Goal: Register for event/course

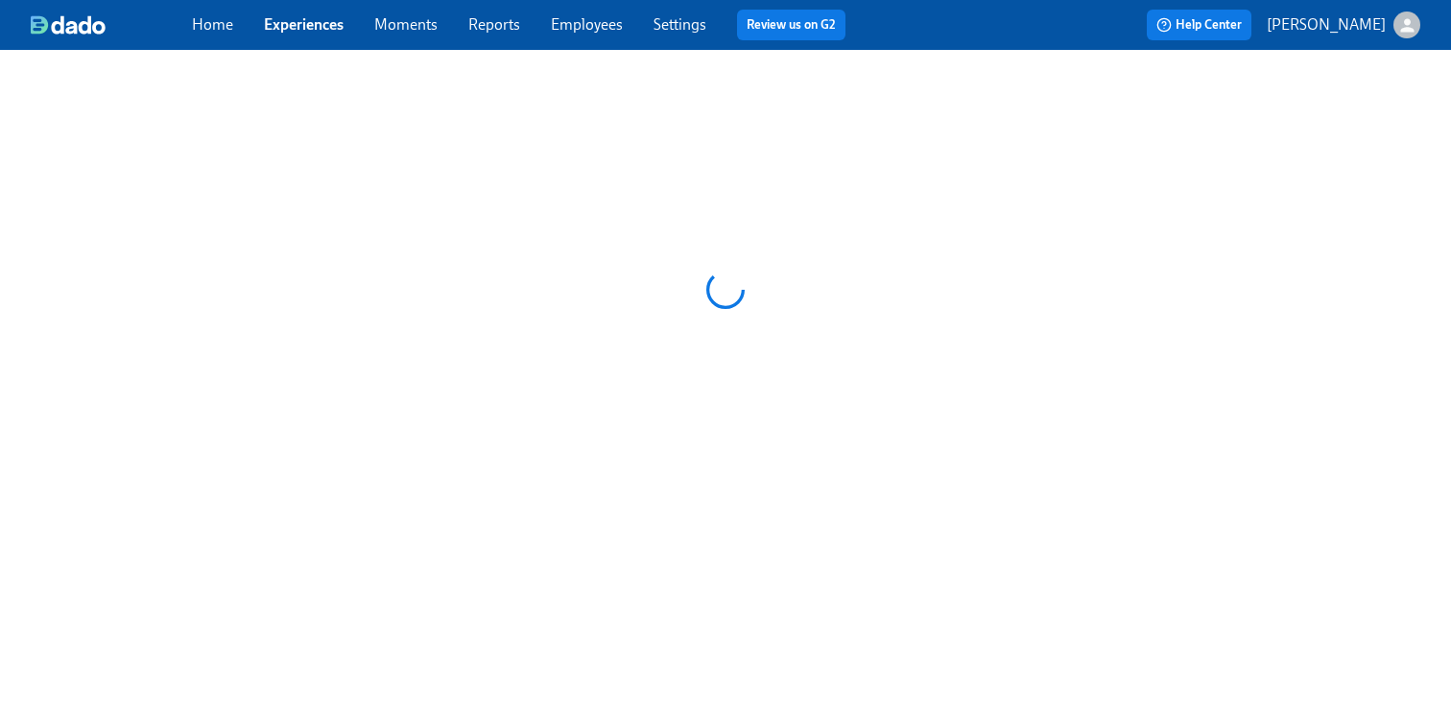
click at [590, 23] on link "Employees" at bounding box center [587, 24] width 72 height 18
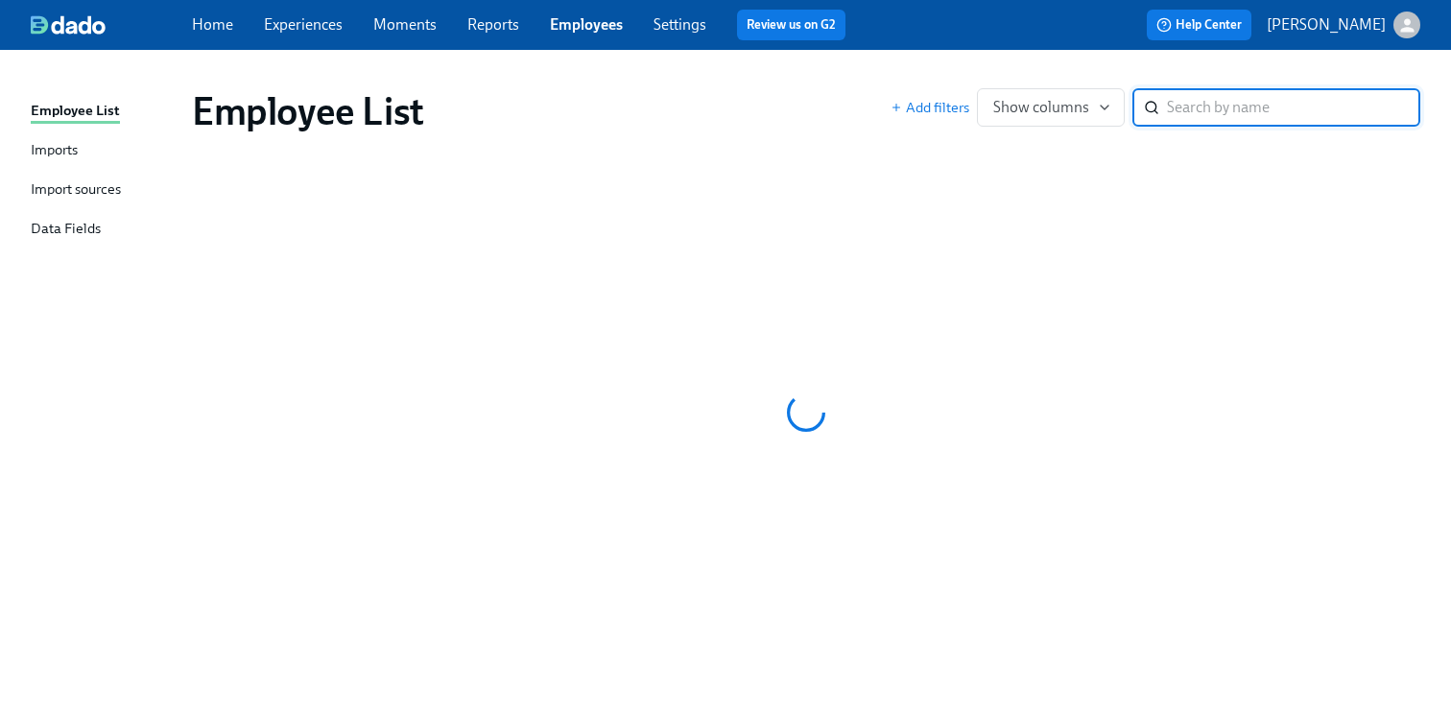
click at [1221, 110] on input "search" at bounding box center [1293, 107] width 253 height 38
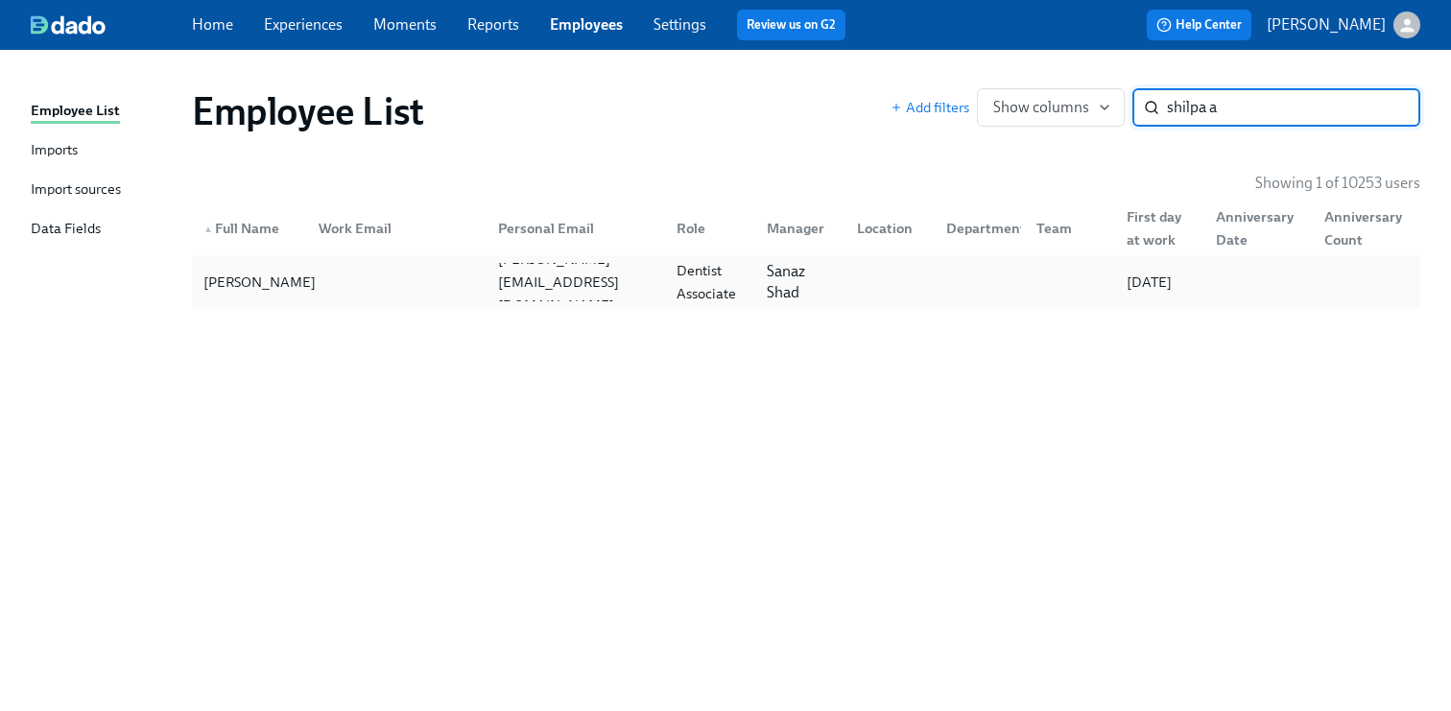
type input "shilpa a"
click at [241, 293] on div "[PERSON_NAME]" at bounding box center [260, 282] width 128 height 23
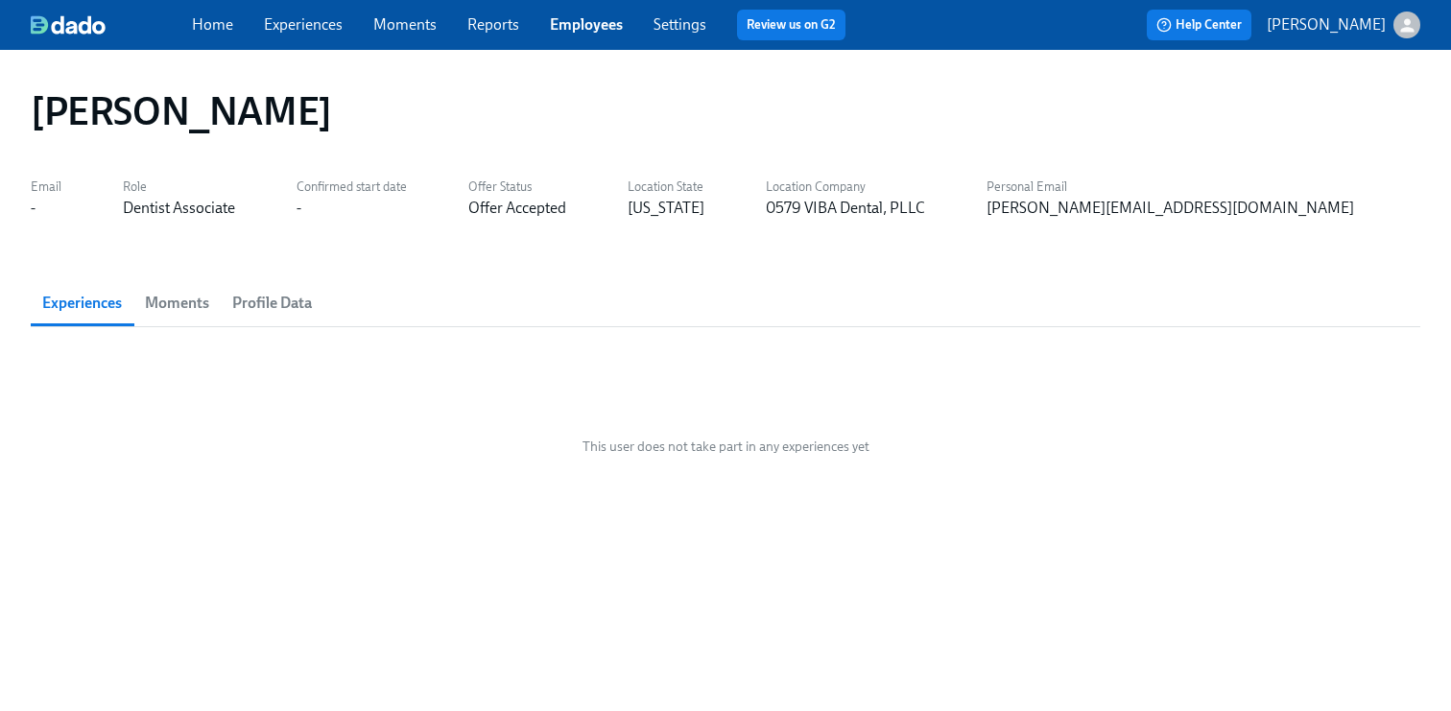
click at [295, 26] on link "Experiences" at bounding box center [303, 24] width 79 height 18
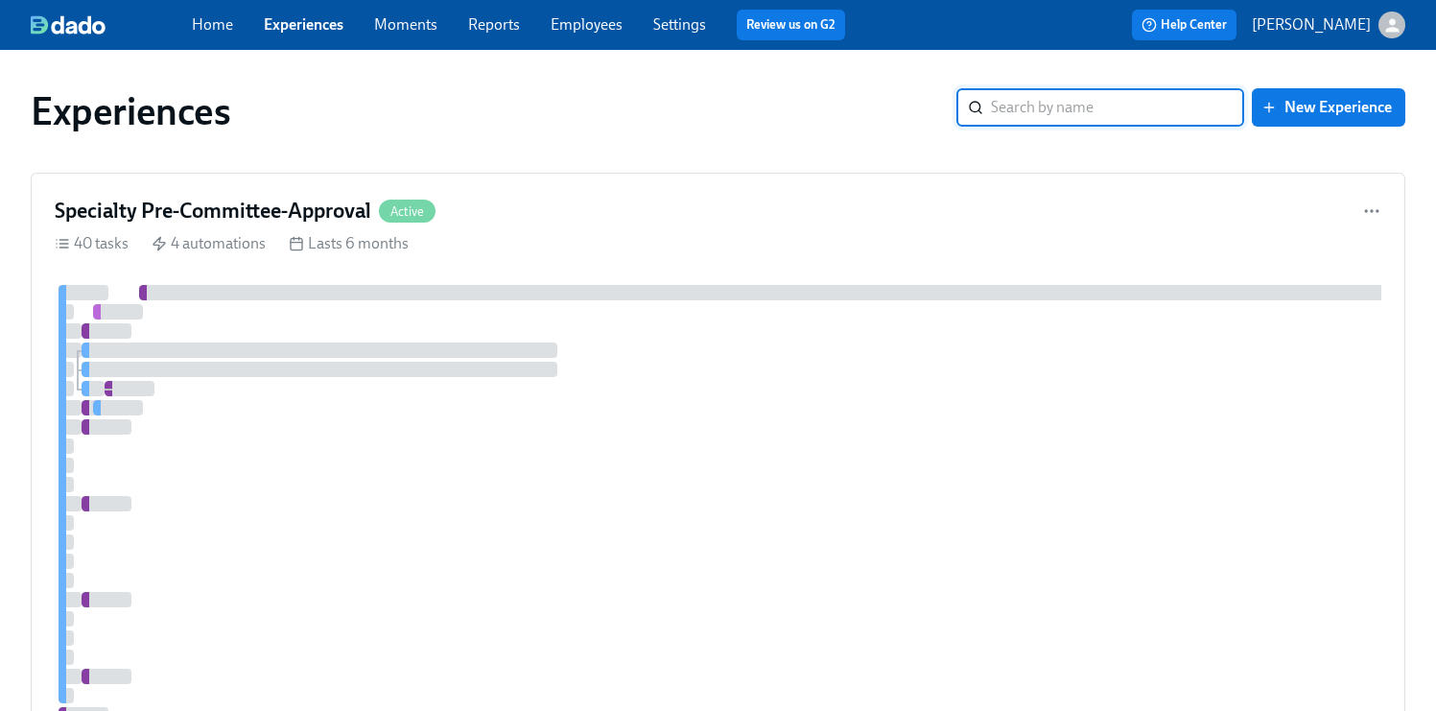
scroll to position [692, 0]
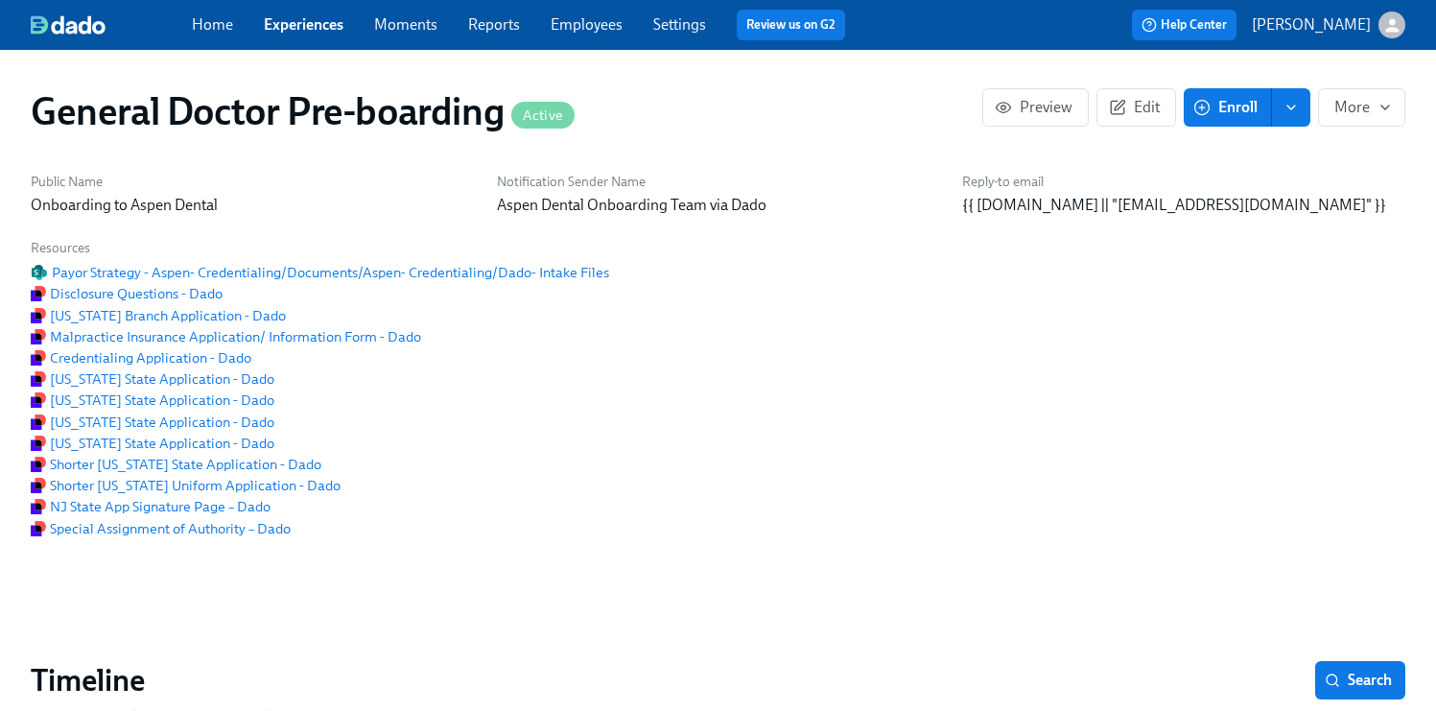
click at [1232, 101] on span "Enroll" at bounding box center [1227, 107] width 60 height 19
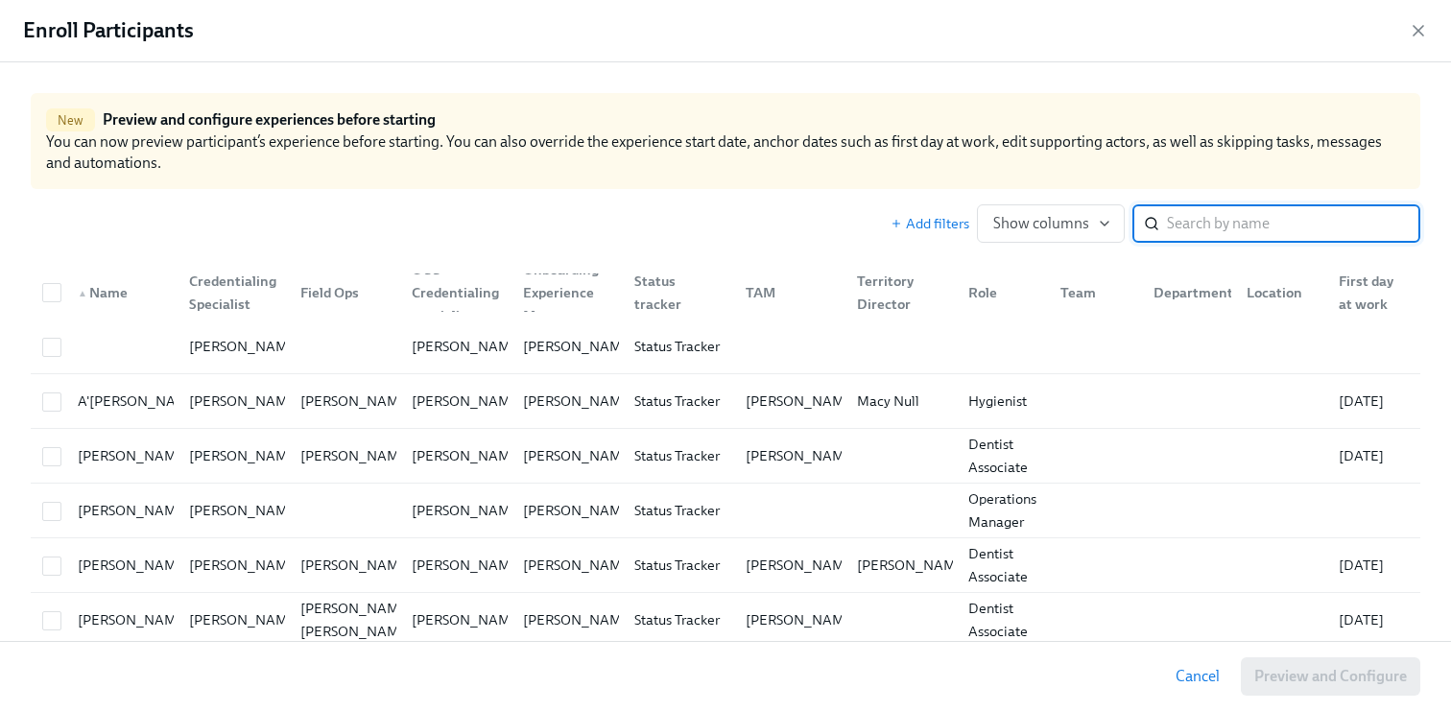
click at [1225, 214] on input "search" at bounding box center [1293, 223] width 253 height 38
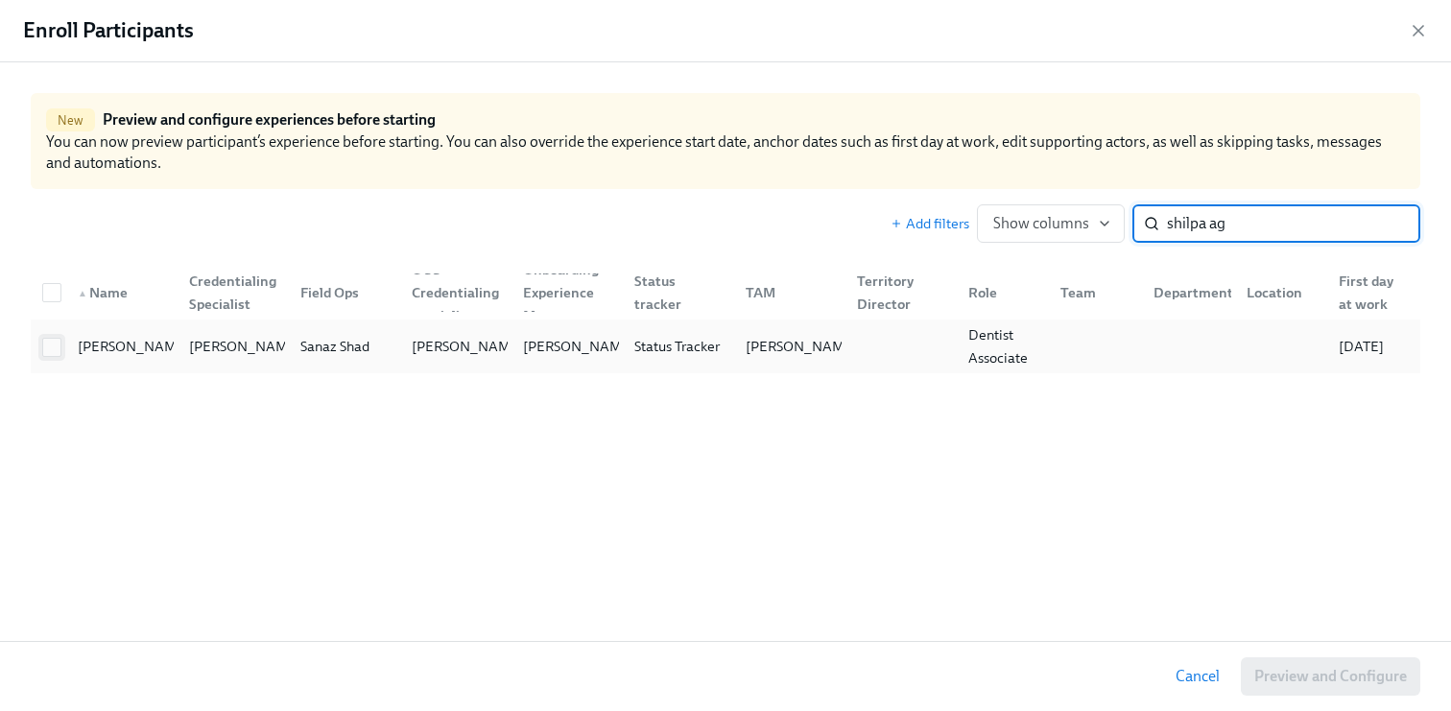
type input "shilpa ag"
click at [57, 355] on input "checkbox" at bounding box center [51, 347] width 17 height 17
checkbox input "true"
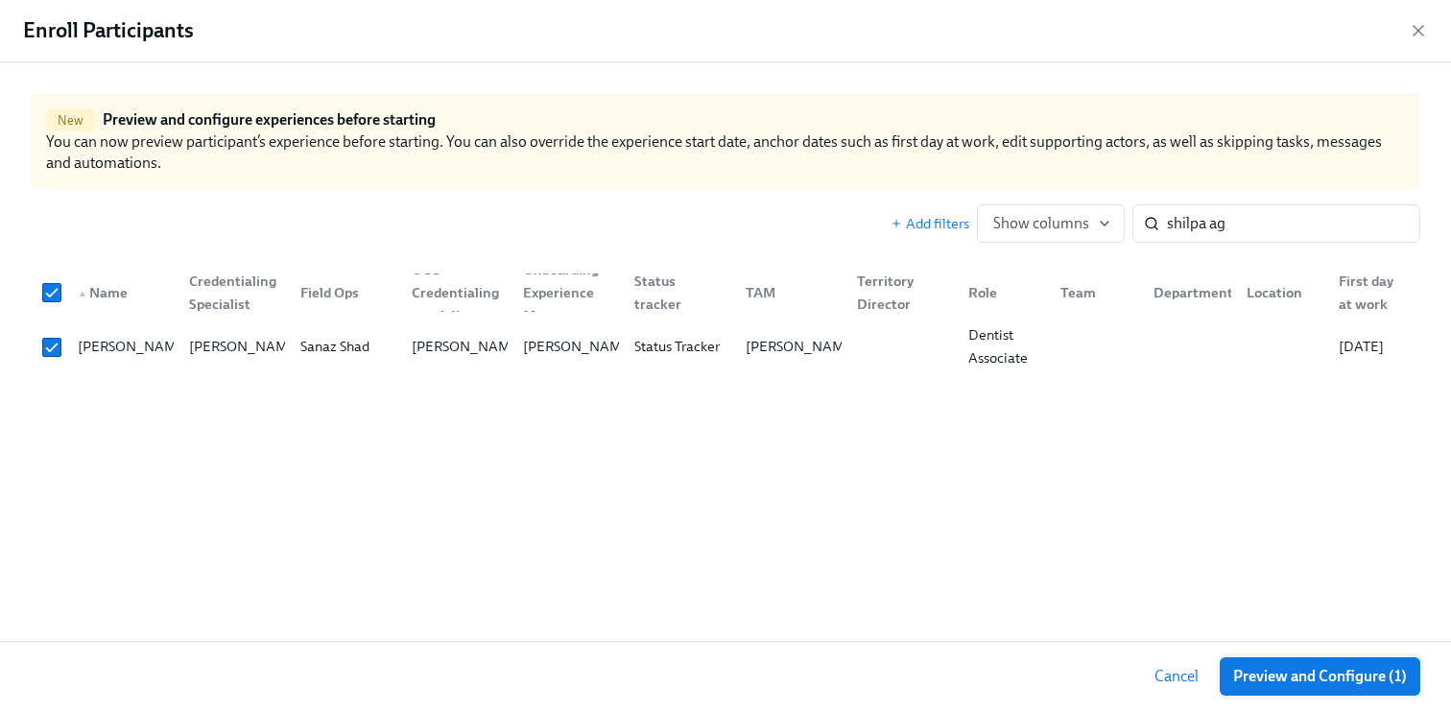
click at [1380, 676] on span "Preview and Configure (1)" at bounding box center [1320, 676] width 174 height 19
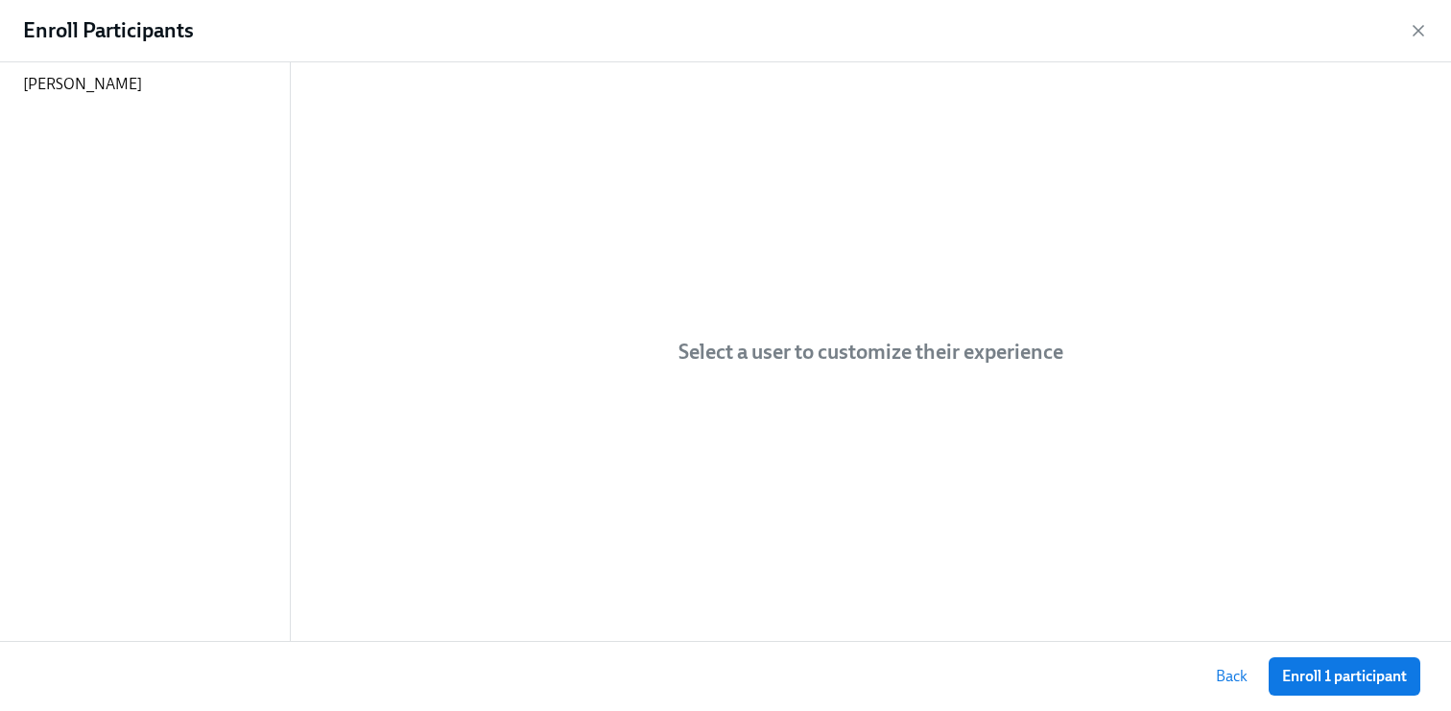
click at [1380, 676] on span "Enroll 1 participant" at bounding box center [1344, 676] width 125 height 19
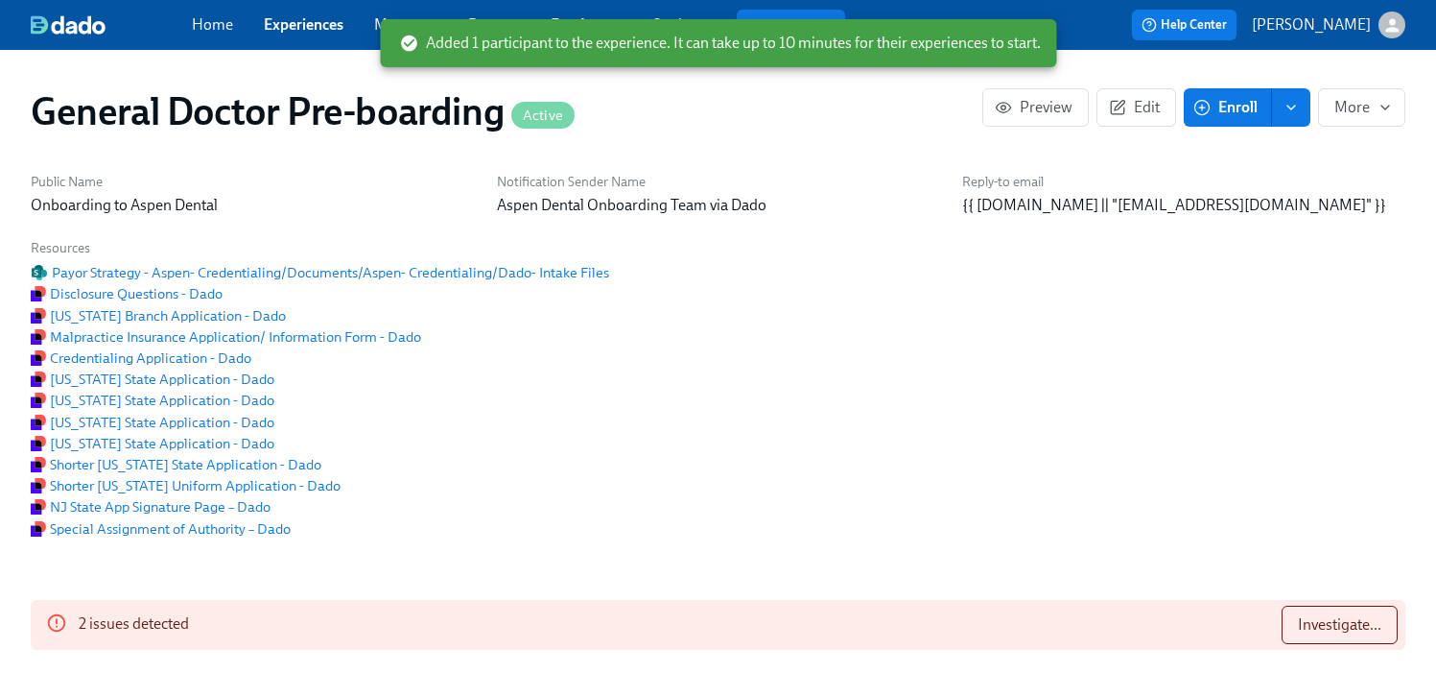
scroll to position [0, 44395]
